Goal: Information Seeking & Learning: Learn about a topic

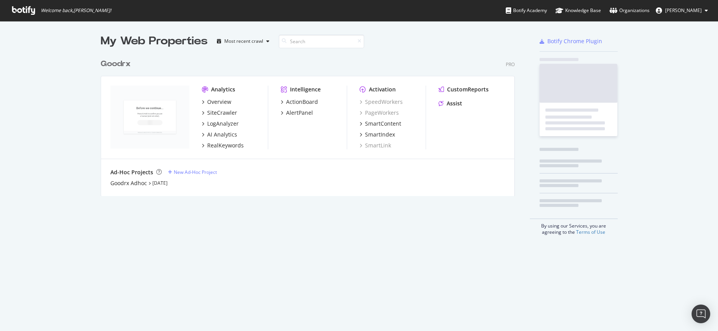
scroll to position [325, 707]
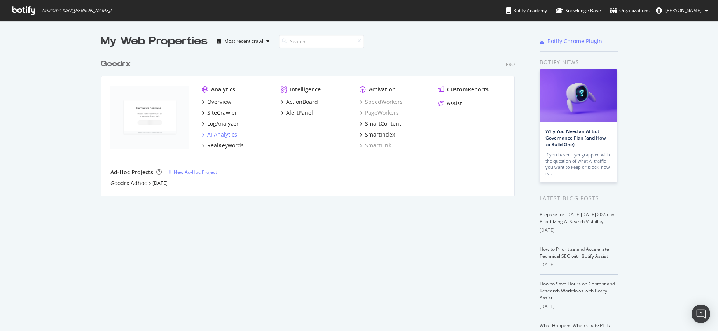
click at [216, 135] on div "AI Analytics" at bounding box center [222, 135] width 30 height 8
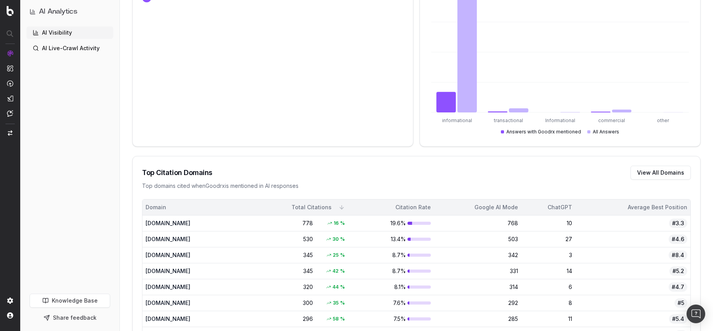
scroll to position [109, 0]
